Goal: Task Accomplishment & Management: Use online tool/utility

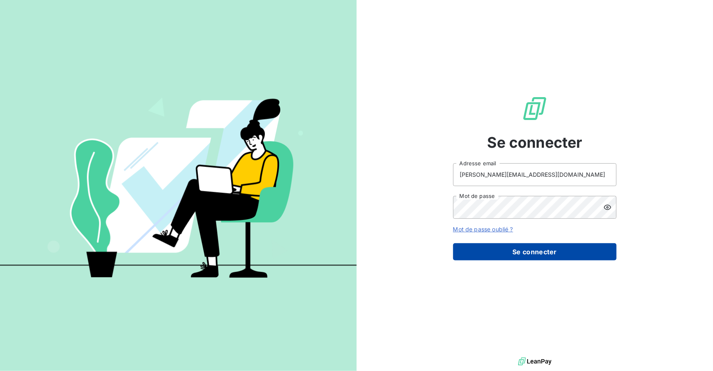
click at [534, 249] on button "Se connecter" at bounding box center [534, 251] width 163 height 17
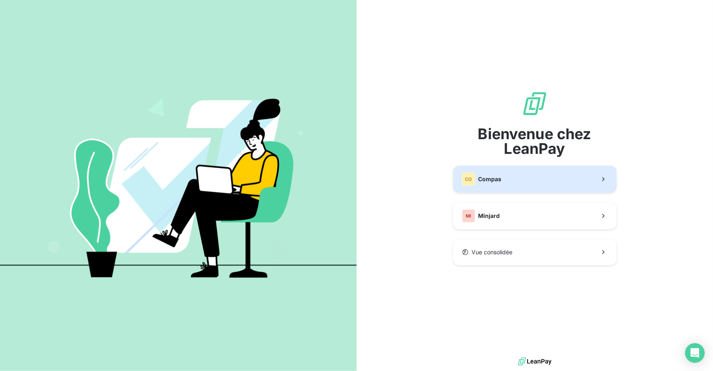
click at [525, 178] on button "CO Compas" at bounding box center [534, 179] width 163 height 27
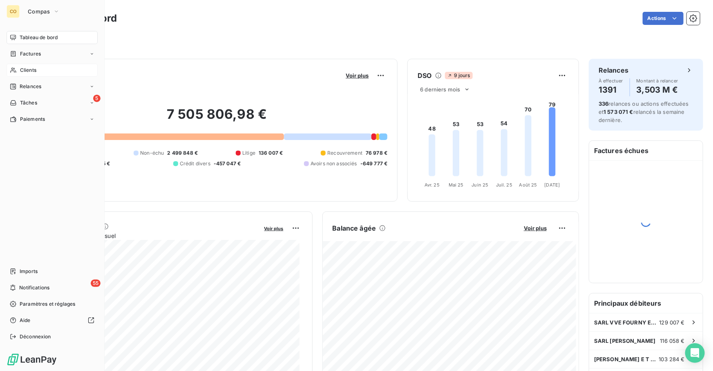
click at [29, 67] on span "Clients" at bounding box center [28, 70] width 16 height 7
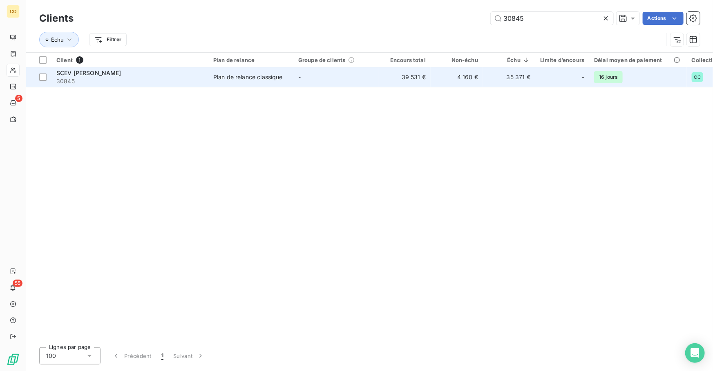
type input "30845"
click at [98, 74] on span "SCEV [PERSON_NAME]" at bounding box center [88, 72] width 65 height 7
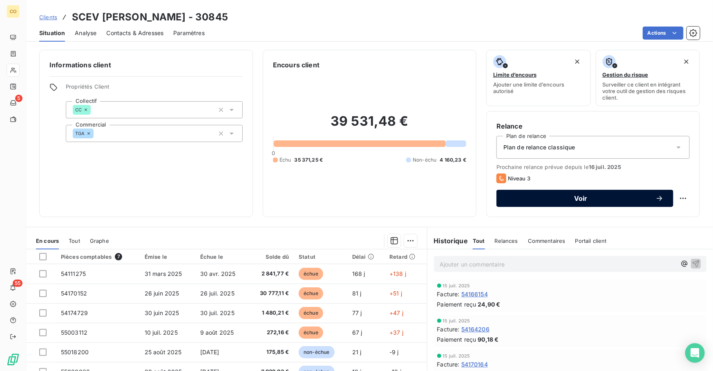
click at [540, 196] on span "Voir" at bounding box center [580, 198] width 149 height 7
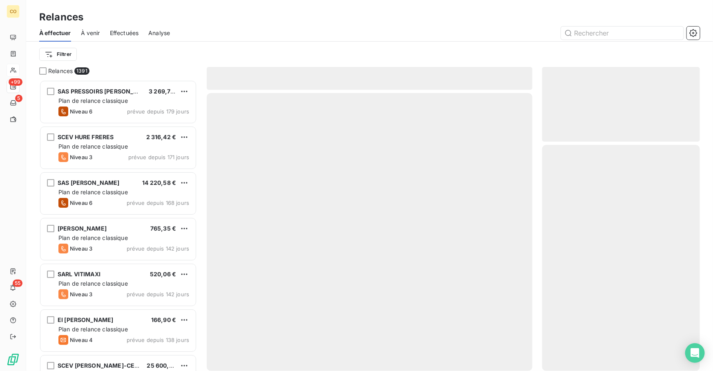
scroll to position [286, 152]
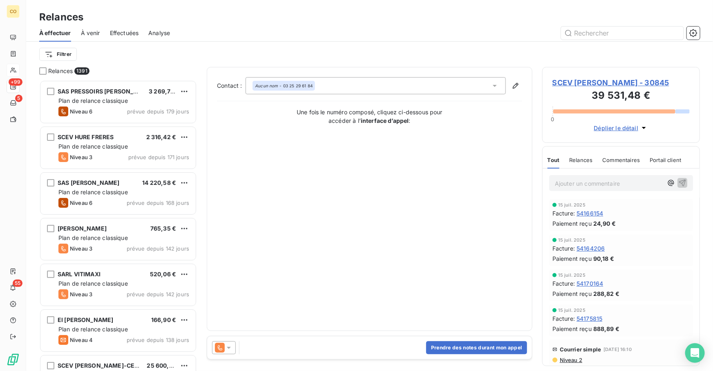
click at [444, 355] on div "Prendre des notes durant mon appel" at bounding box center [369, 348] width 325 height 23
click at [444, 351] on button "Prendre des notes durant mon appel" at bounding box center [476, 347] width 101 height 13
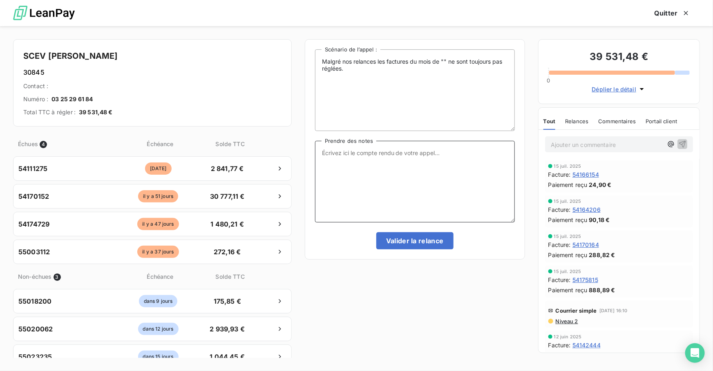
click at [404, 197] on textarea "Prendre des notes" at bounding box center [415, 182] width 200 height 82
paste textarea "Le 15/09 : Relance Tél : Mme fait le paiement pour [PERSON_NAME] début Oct s'ex…"
type textarea "Le 15/09 : Relance Tél : Mme fait le paiement pour [PERSON_NAME] début Oct s'ex…"
click at [414, 240] on button "Valider la relance" at bounding box center [414, 240] width 77 height 17
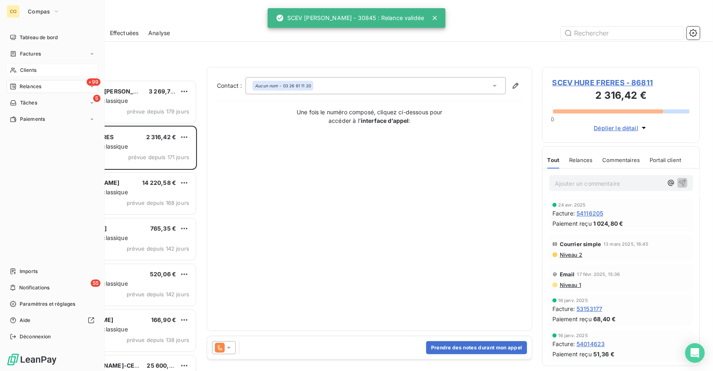
click at [33, 67] on span "Clients" at bounding box center [28, 70] width 16 height 7
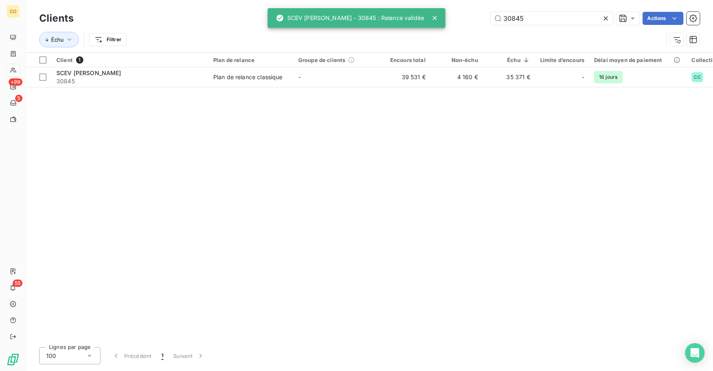
drag, startPoint x: 534, startPoint y: 14, endPoint x: 397, endPoint y: 5, distance: 137.9
click at [397, 5] on div "CO +99 5 55 Clients 30845 Actions Échu Filtrer Client 1 Plan de relance Groupe …" at bounding box center [356, 185] width 713 height 371
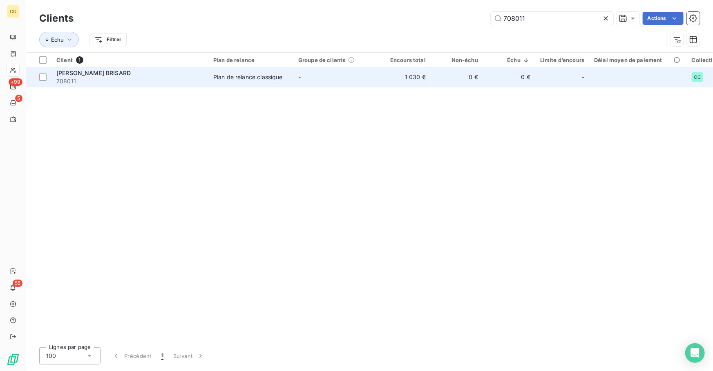
type input "708011"
click at [287, 74] on span "Plan de relance classique" at bounding box center [250, 77] width 75 height 8
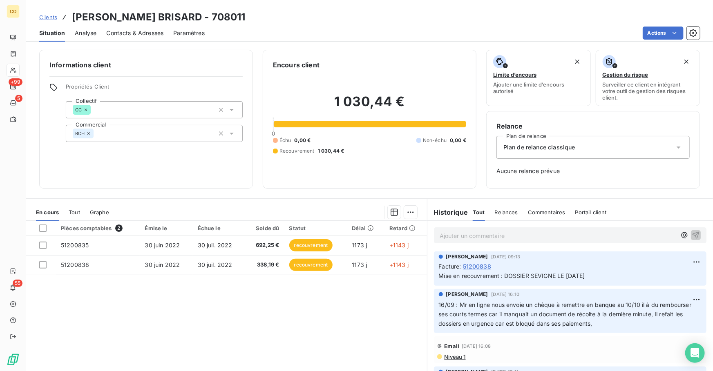
click at [656, 25] on div "Situation Analyse Contacts & Adresses Paramètres Actions" at bounding box center [369, 33] width 687 height 17
click at [655, 29] on html "CO +99 5 55 Clients [PERSON_NAME] BRISARD - 708011 Situation Analyse Contacts &…" at bounding box center [356, 185] width 713 height 371
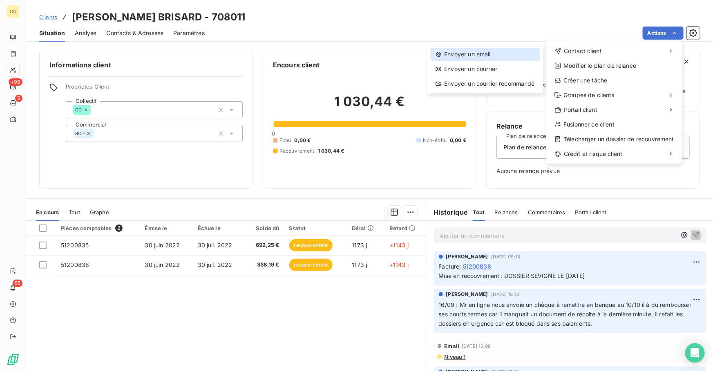
click at [507, 53] on div "Envoyer un email" at bounding box center [484, 54] width 109 height 13
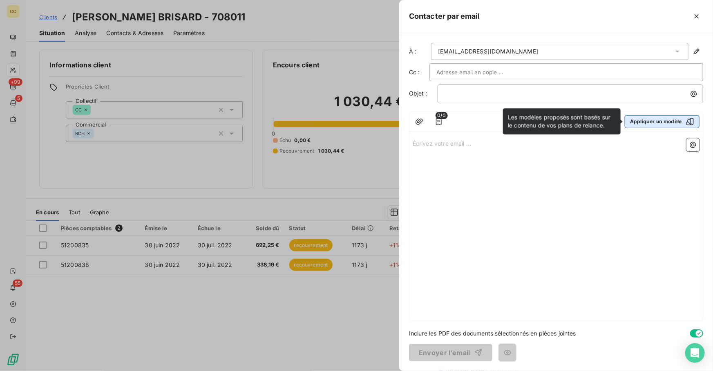
click at [645, 123] on button "Appliquer un modèle" at bounding box center [662, 121] width 75 height 13
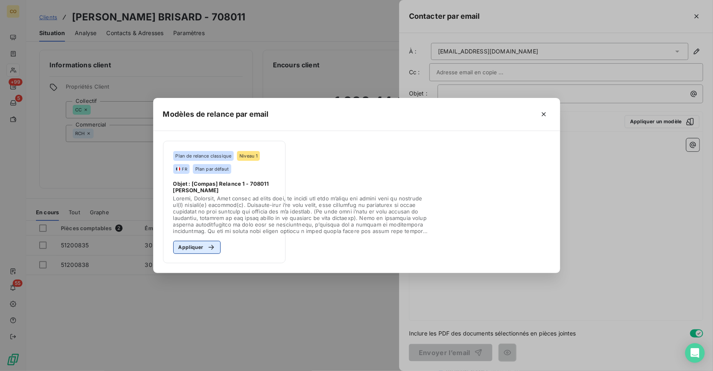
click at [187, 245] on button "Appliquer" at bounding box center [197, 247] width 48 height 13
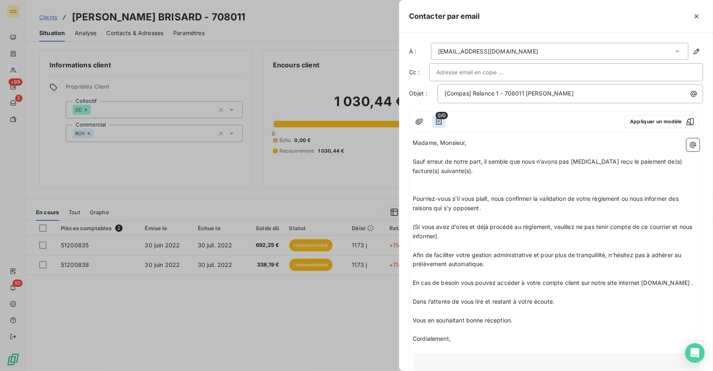
click at [436, 123] on icon "button" at bounding box center [439, 121] width 6 height 7
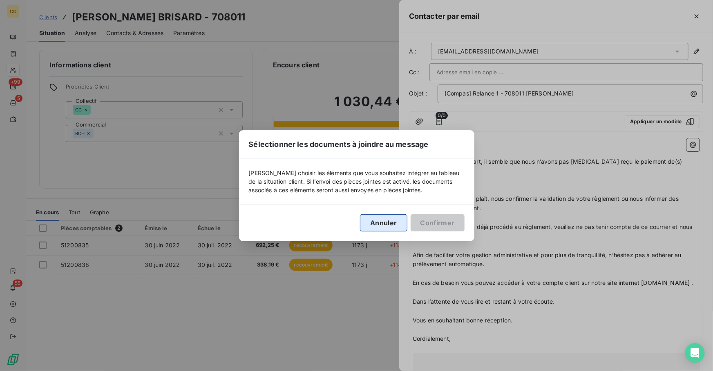
click at [392, 222] on button "Annuler" at bounding box center [383, 222] width 47 height 17
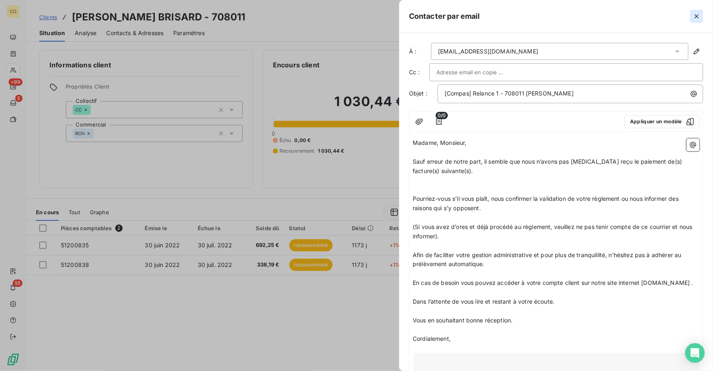
click at [700, 20] on icon "button" at bounding box center [696, 16] width 8 height 8
